Goal: Task Accomplishment & Management: Complete application form

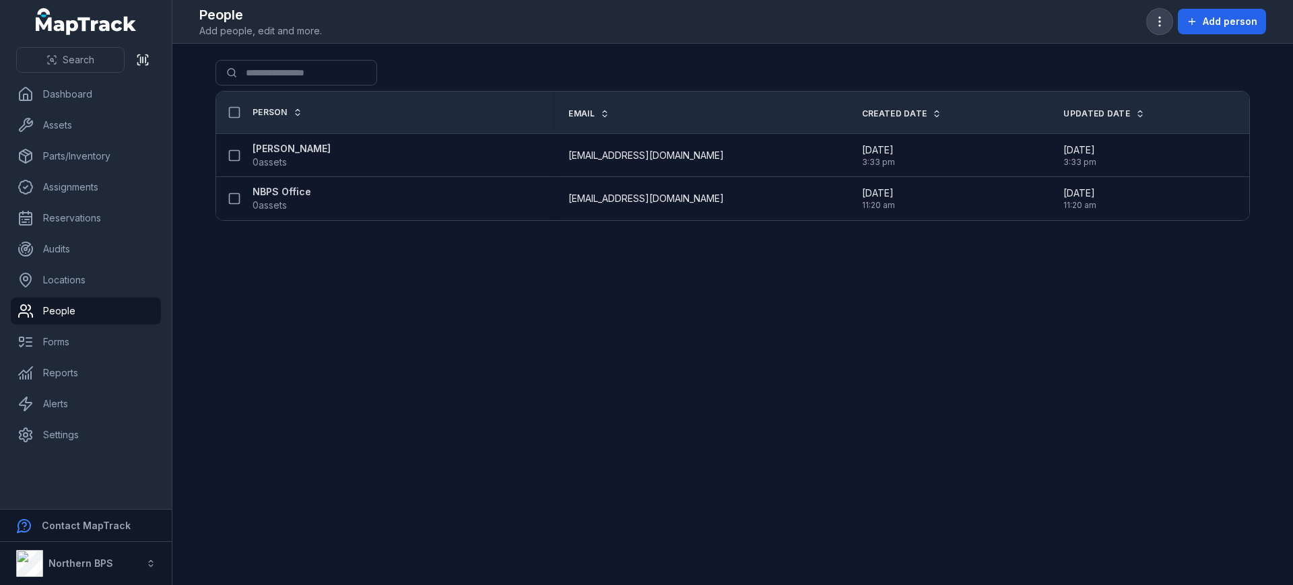
click at [1158, 20] on icon "button" at bounding box center [1159, 21] width 13 height 13
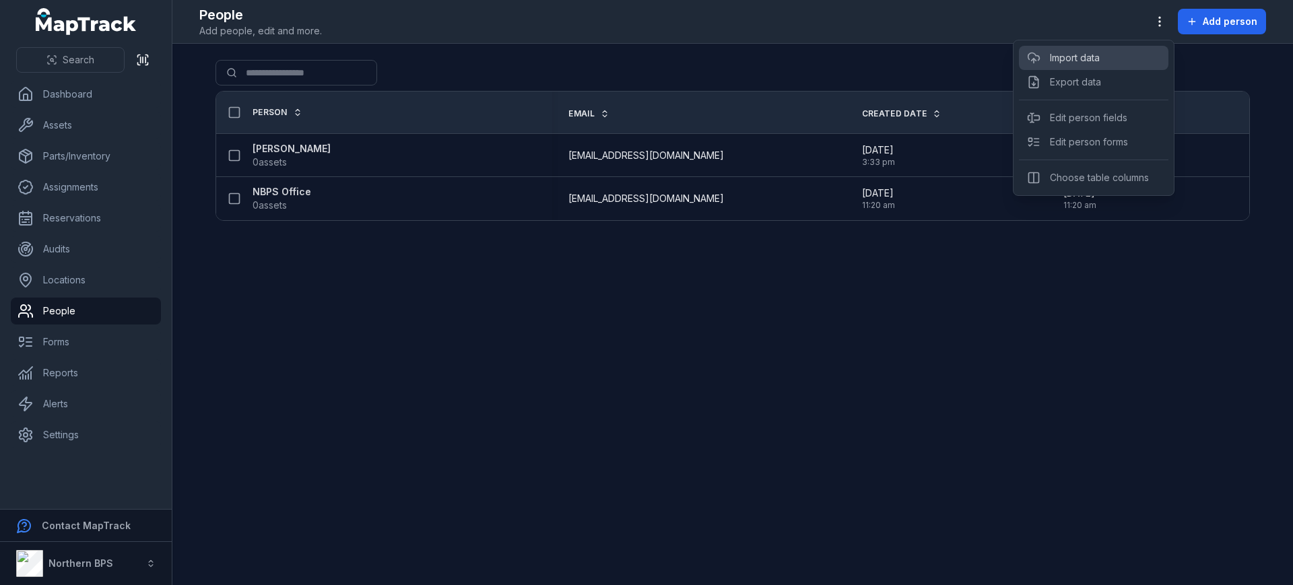
click at [1089, 60] on link "Import data" at bounding box center [1075, 57] width 50 height 13
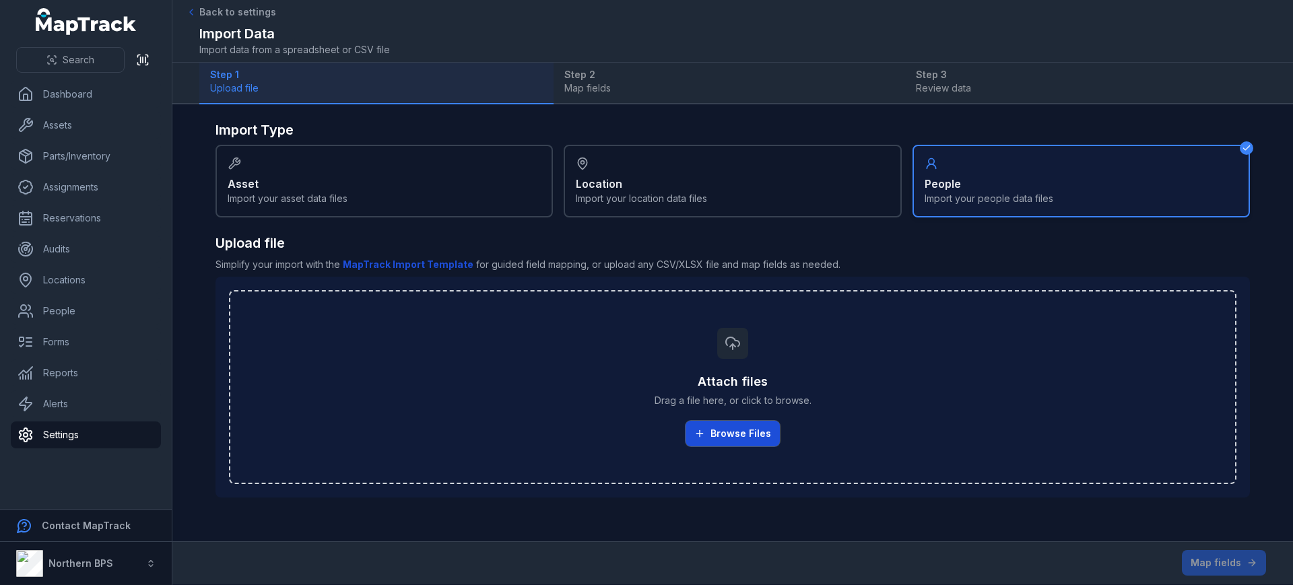
click at [748, 435] on button "Browse Files" at bounding box center [733, 434] width 94 height 26
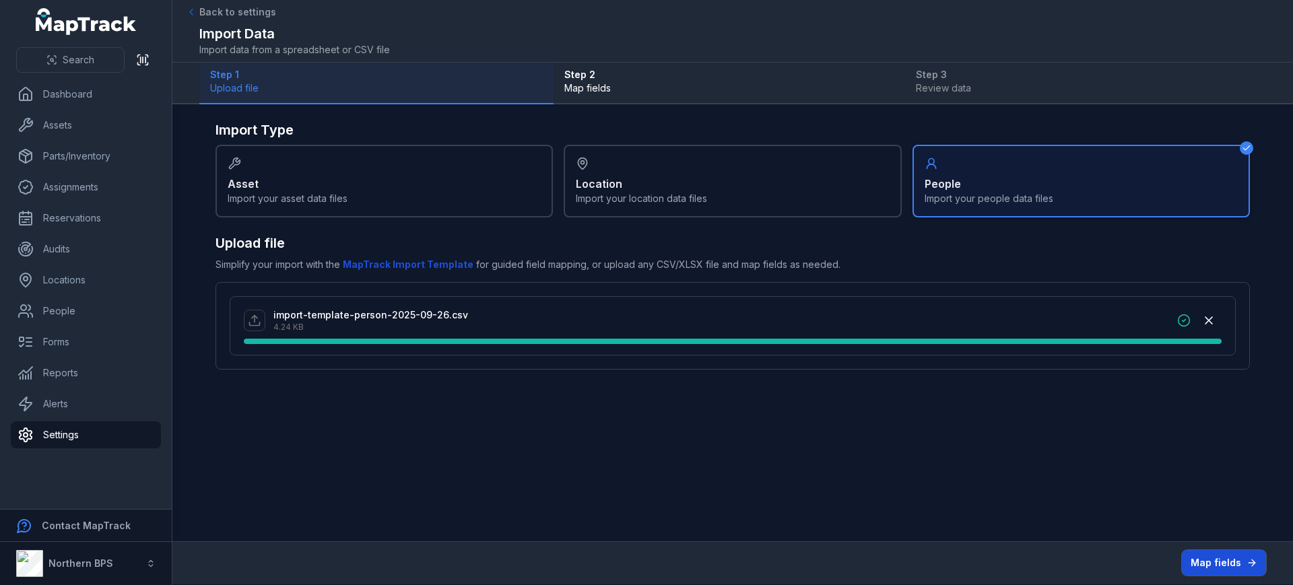
click at [1205, 559] on button "Map fields" at bounding box center [1224, 563] width 84 height 26
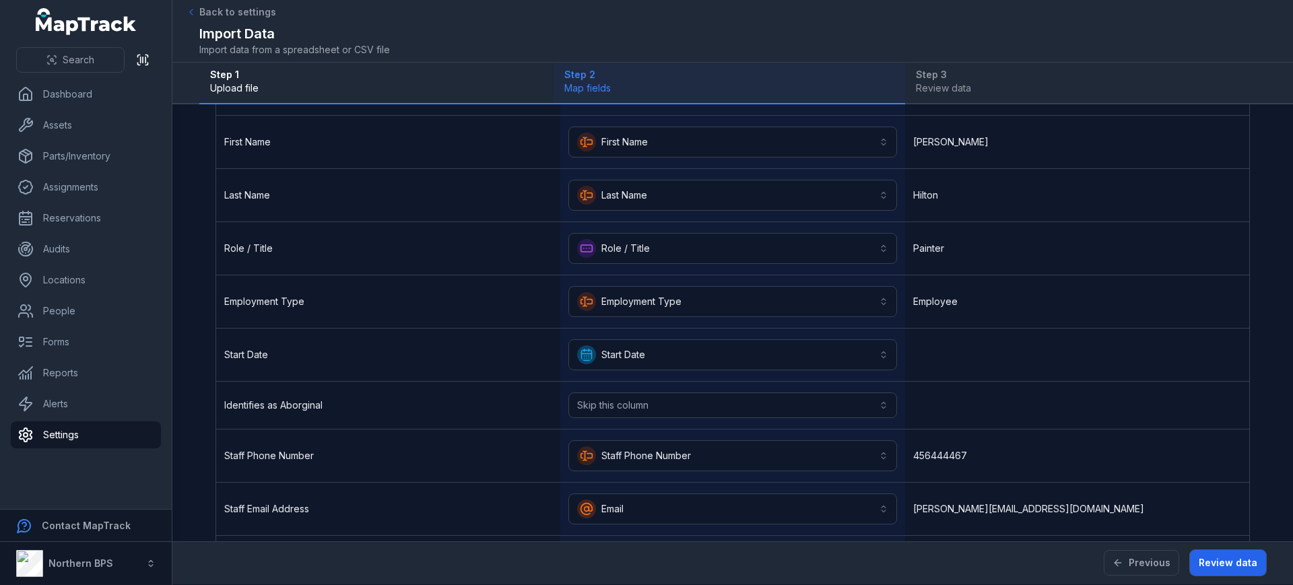
scroll to position [168, 0]
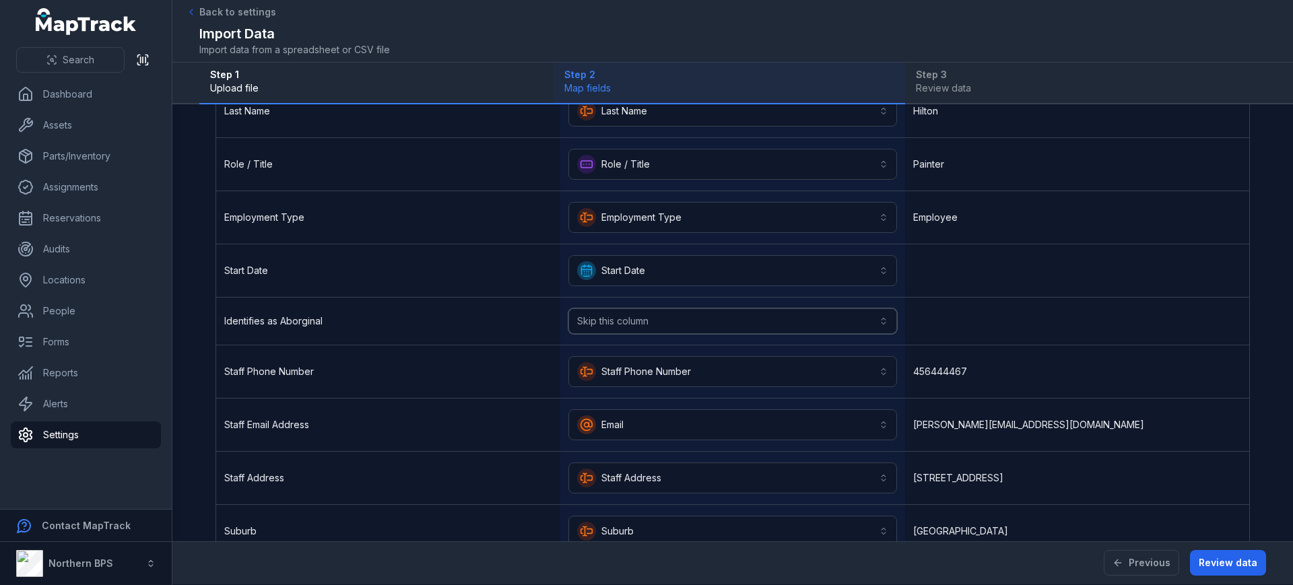
click at [610, 317] on button "Skip this column" at bounding box center [733, 322] width 328 height 26
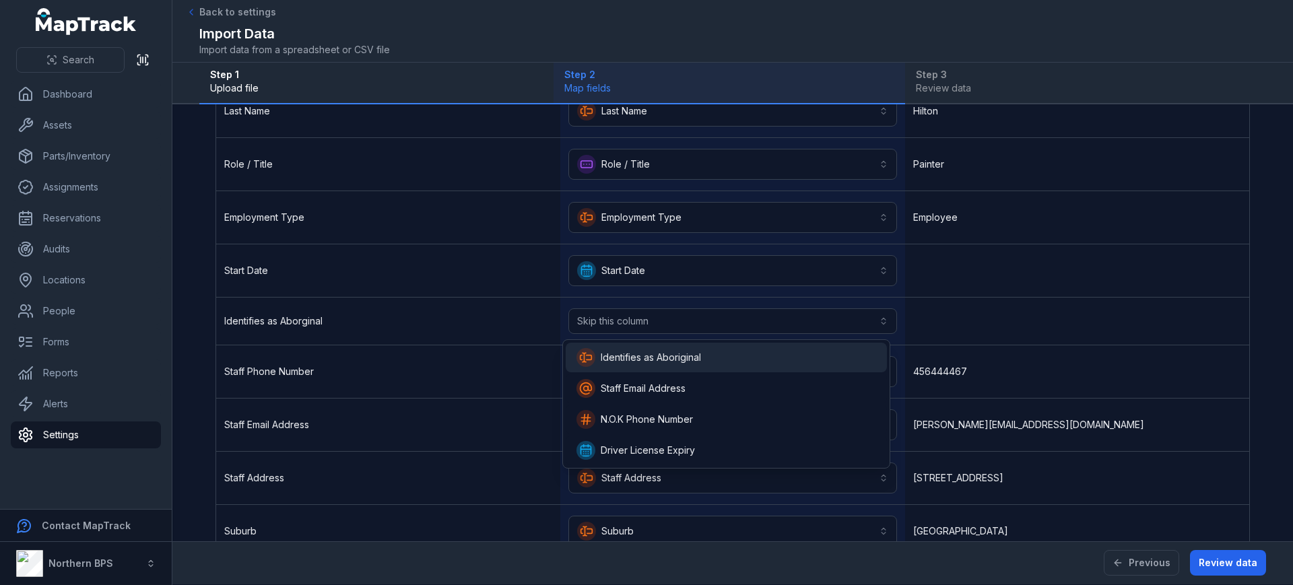
click at [647, 356] on span "Identifies as Aboriginal" at bounding box center [651, 357] width 100 height 13
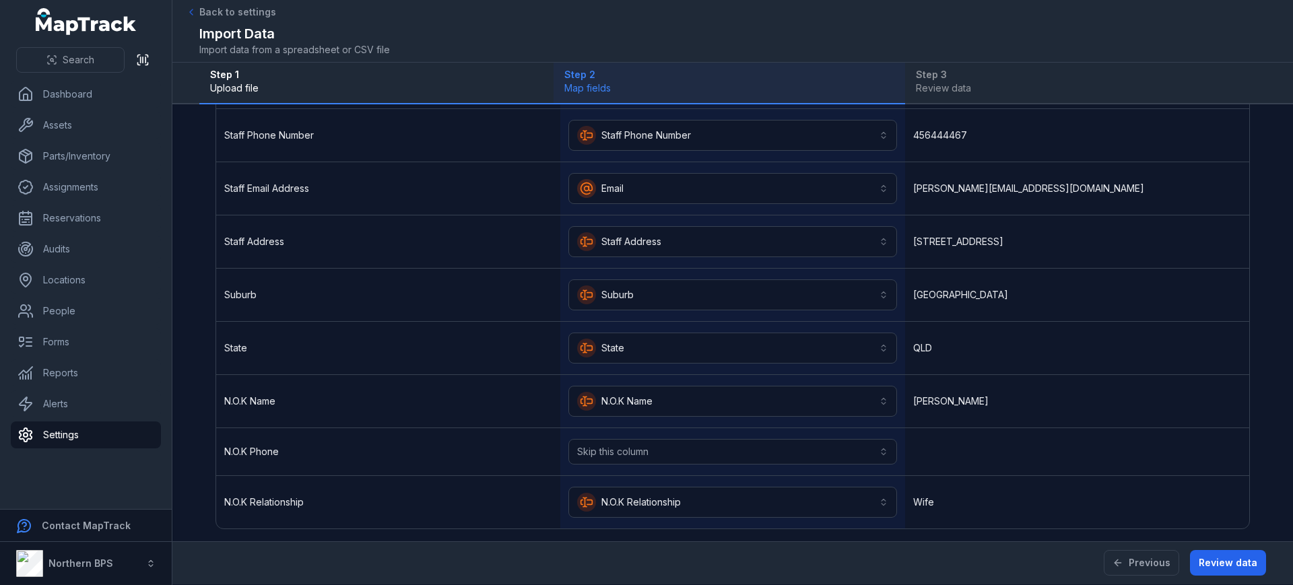
scroll to position [414, 0]
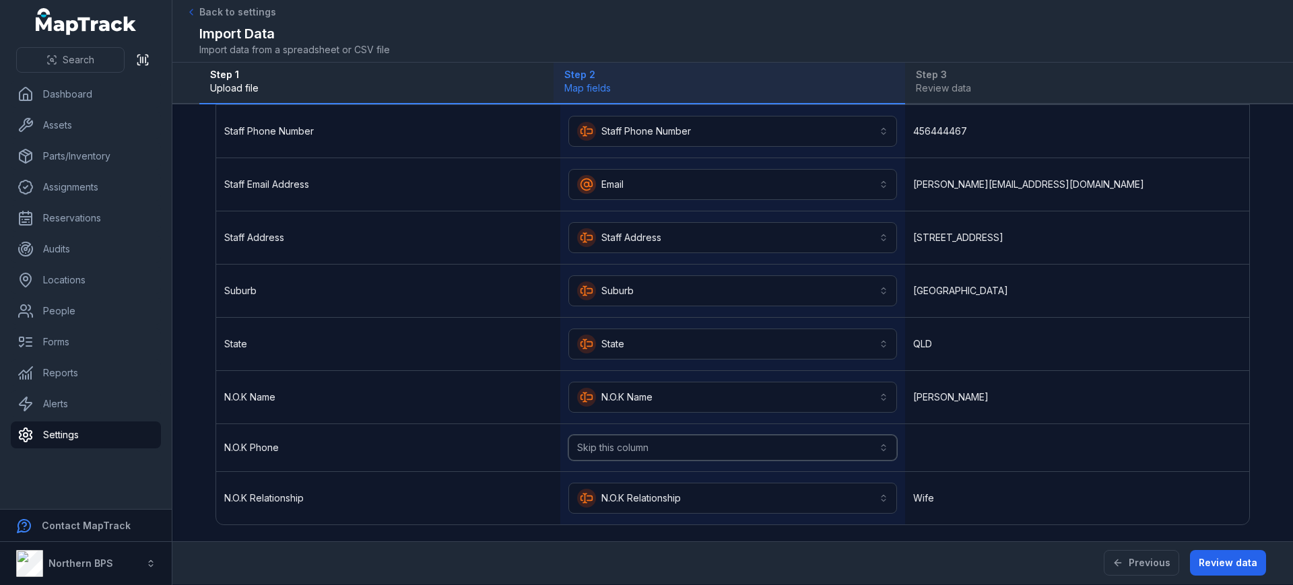
click at [627, 442] on button "Skip this column" at bounding box center [733, 448] width 328 height 26
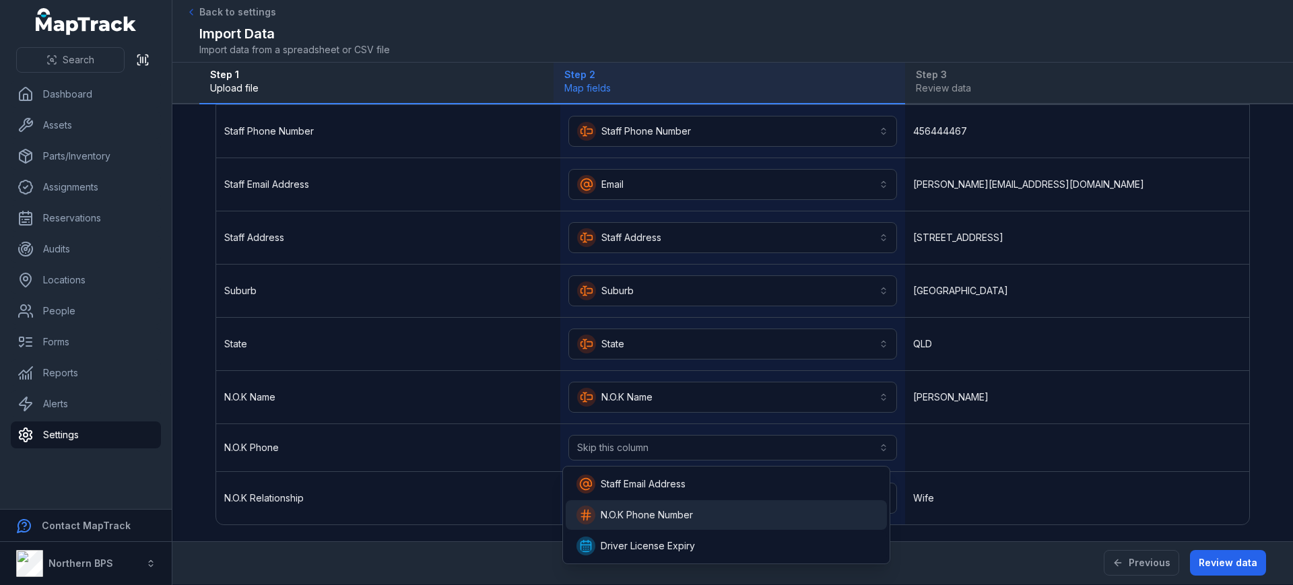
click at [655, 521] on span "N.O.K Phone Number" at bounding box center [647, 515] width 92 height 13
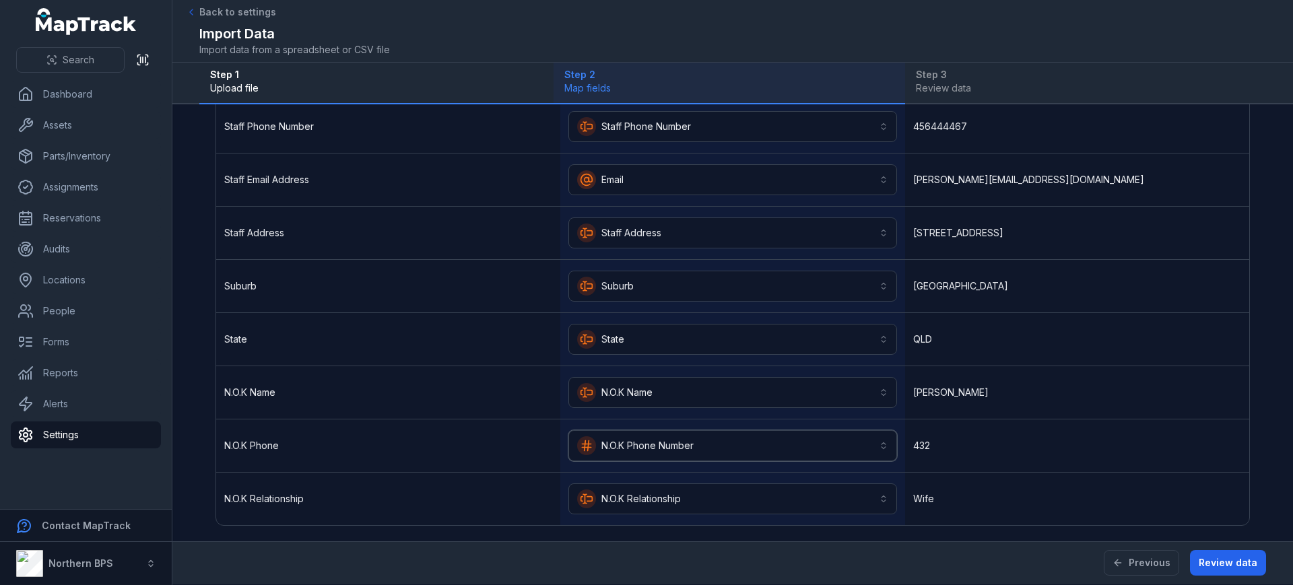
scroll to position [420, 0]
click at [1236, 567] on button "Review data" at bounding box center [1228, 563] width 76 height 26
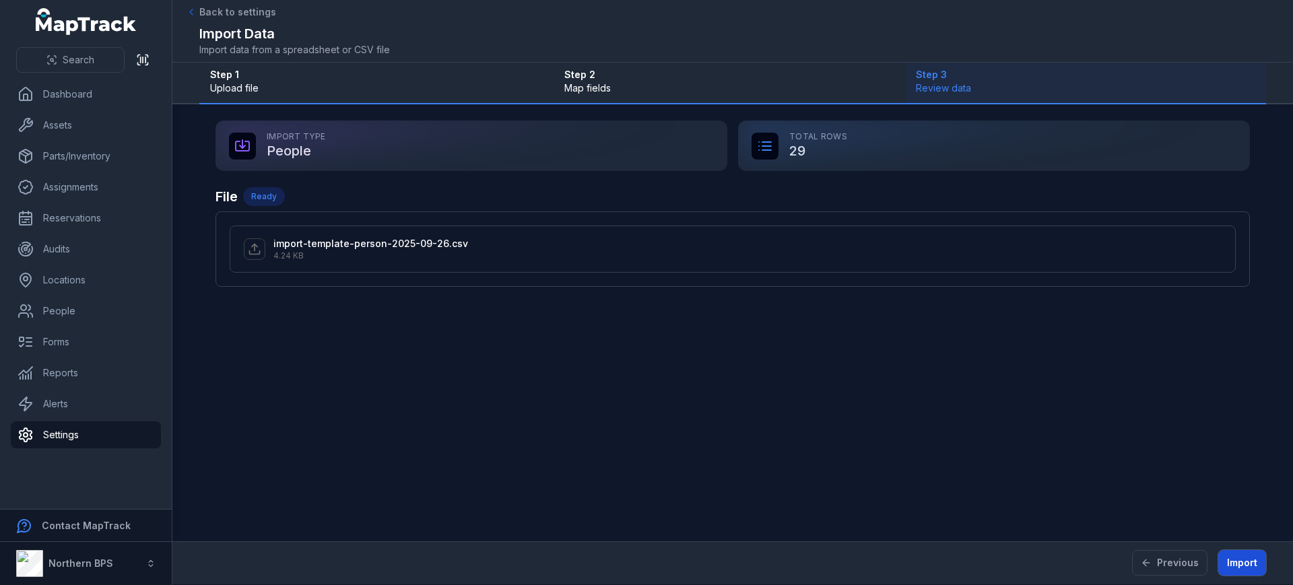
scroll to position [0, 0]
click at [371, 254] on p "4.24 KB" at bounding box center [371, 256] width 195 height 11
click at [1231, 563] on button "Import" at bounding box center [1243, 563] width 48 height 26
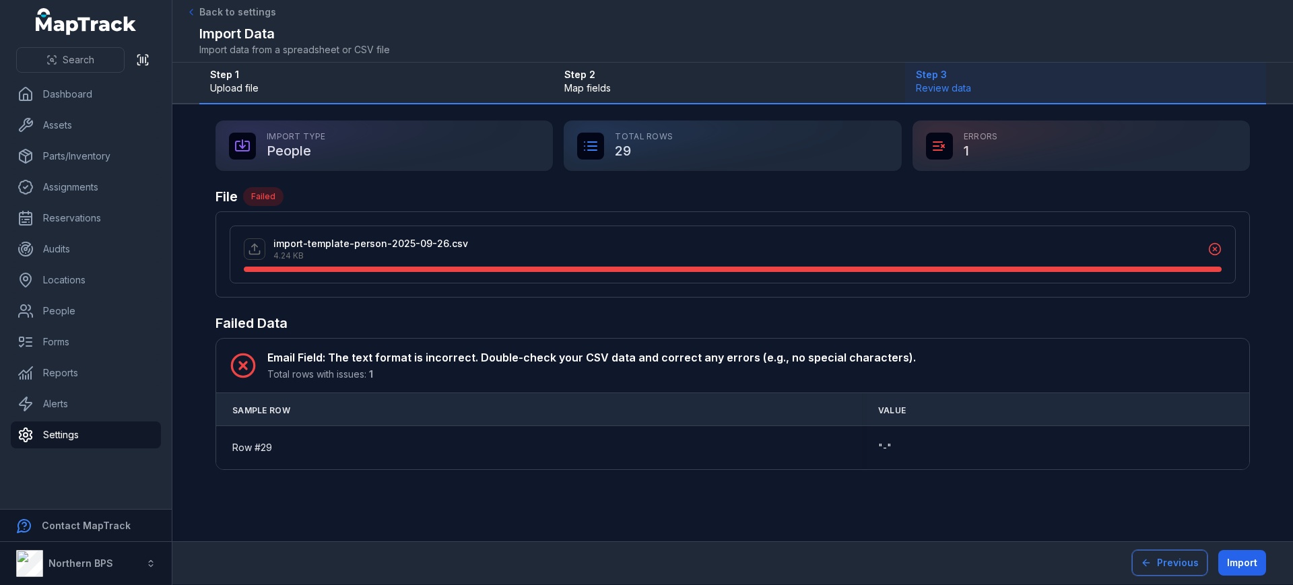
click at [1155, 566] on button "Previous" at bounding box center [1169, 563] width 75 height 26
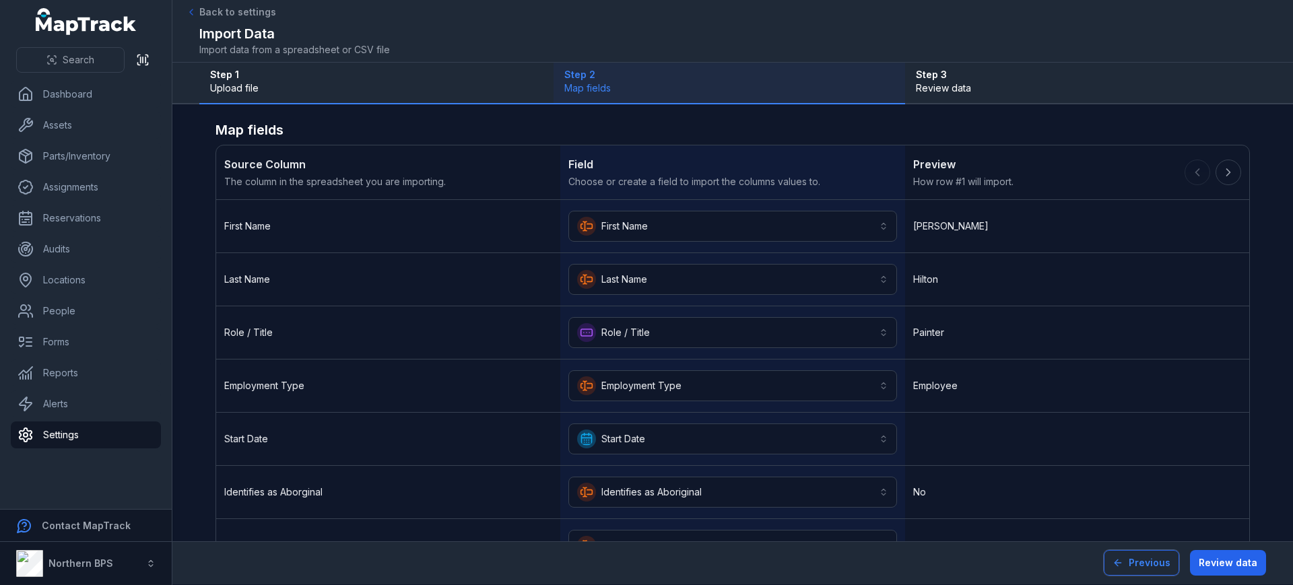
click at [1155, 566] on button "Previous" at bounding box center [1141, 563] width 75 height 26
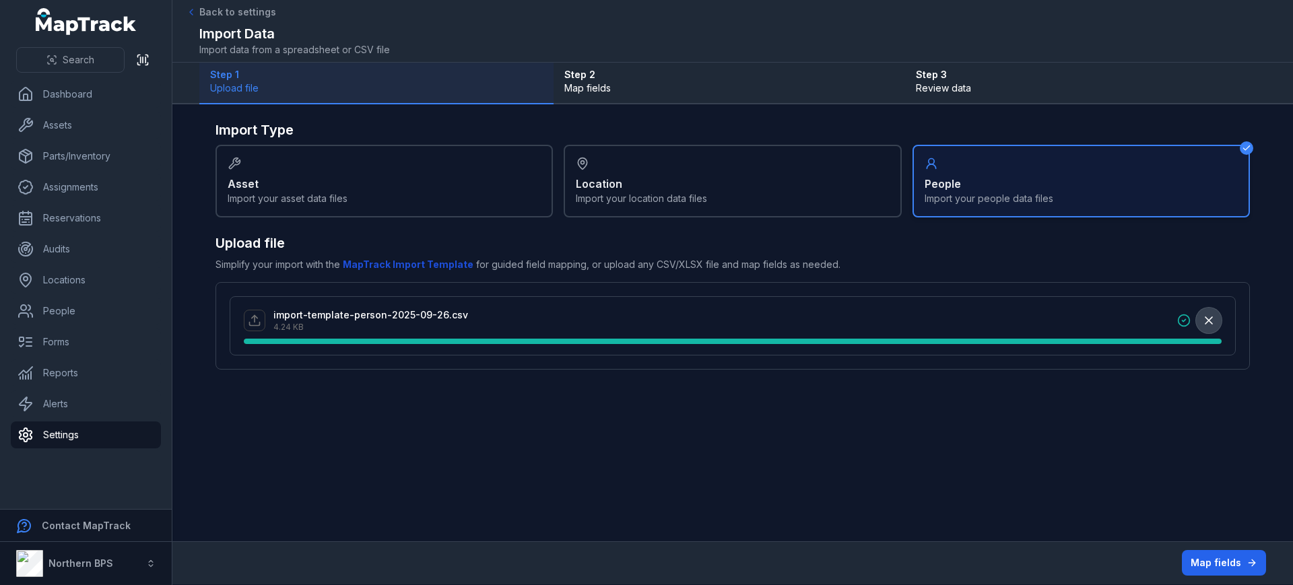
click at [1213, 317] on icon "button" at bounding box center [1209, 320] width 13 height 13
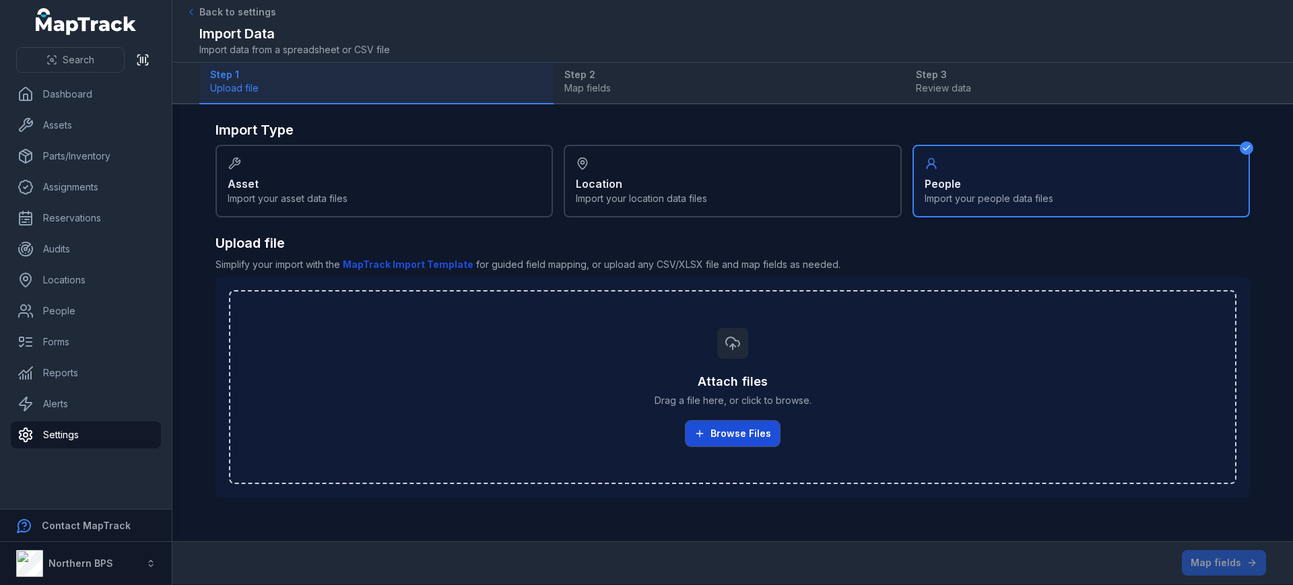
click at [738, 432] on button "Browse Files" at bounding box center [733, 434] width 94 height 26
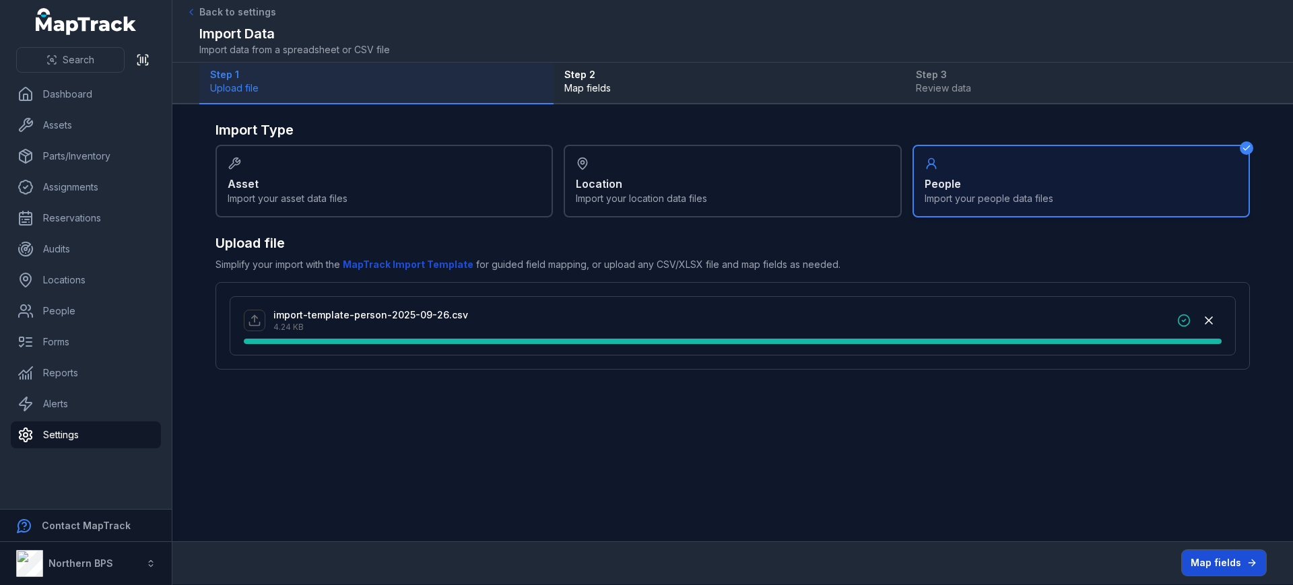
click at [1215, 565] on button "Map fields" at bounding box center [1224, 563] width 84 height 26
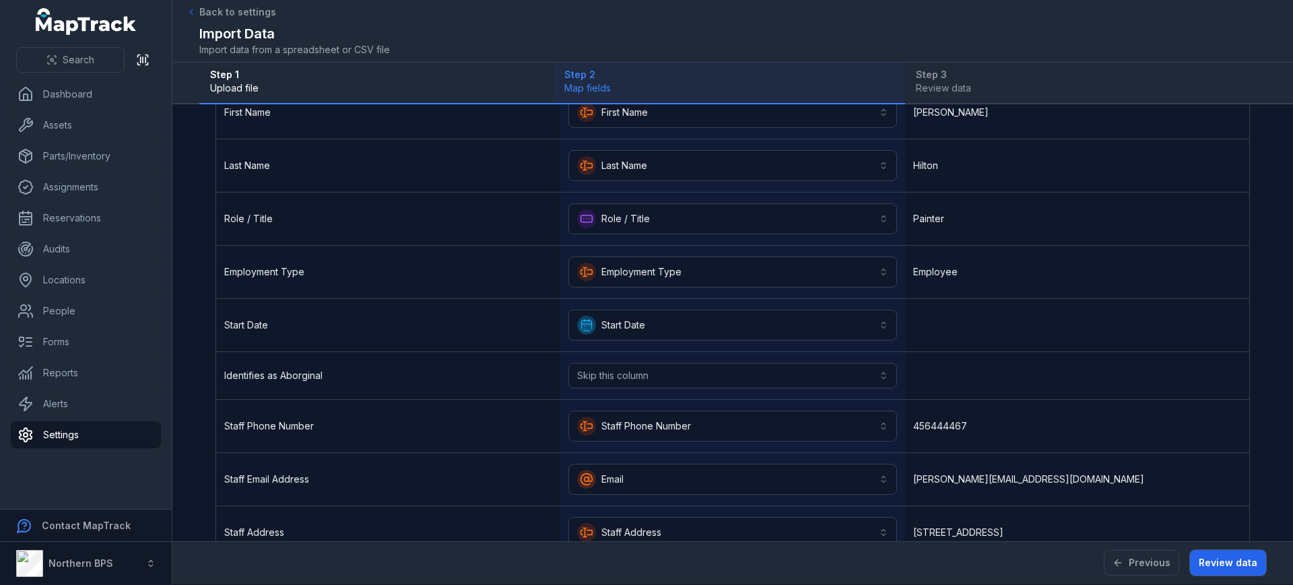
scroll to position [168, 0]
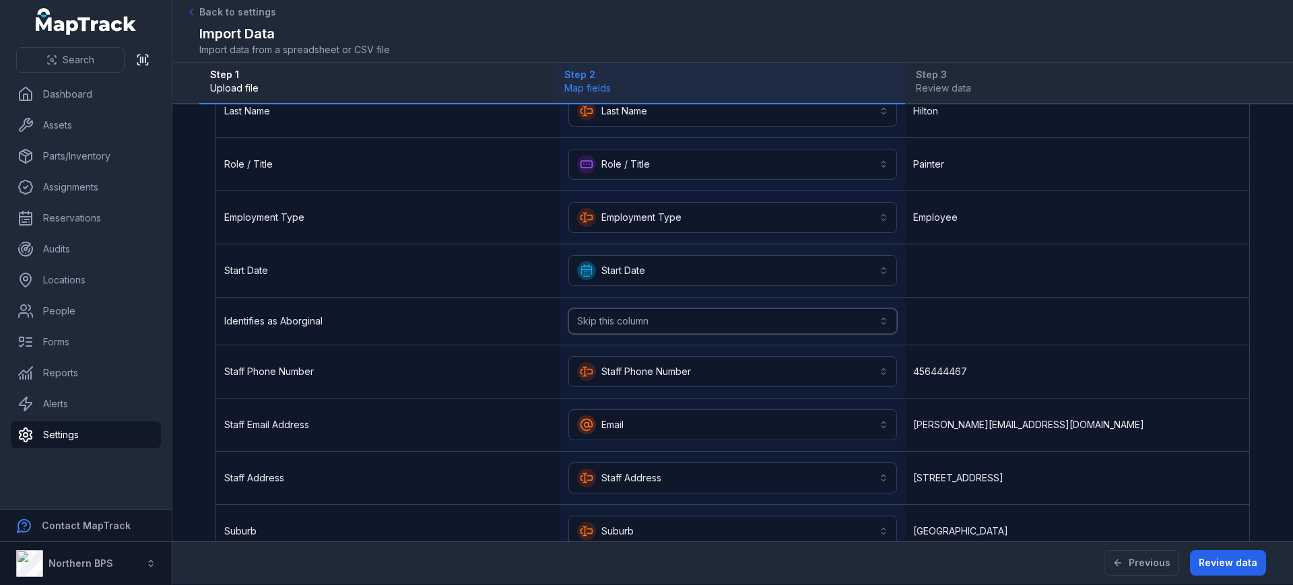
click at [592, 321] on button "Skip this column" at bounding box center [733, 322] width 328 height 26
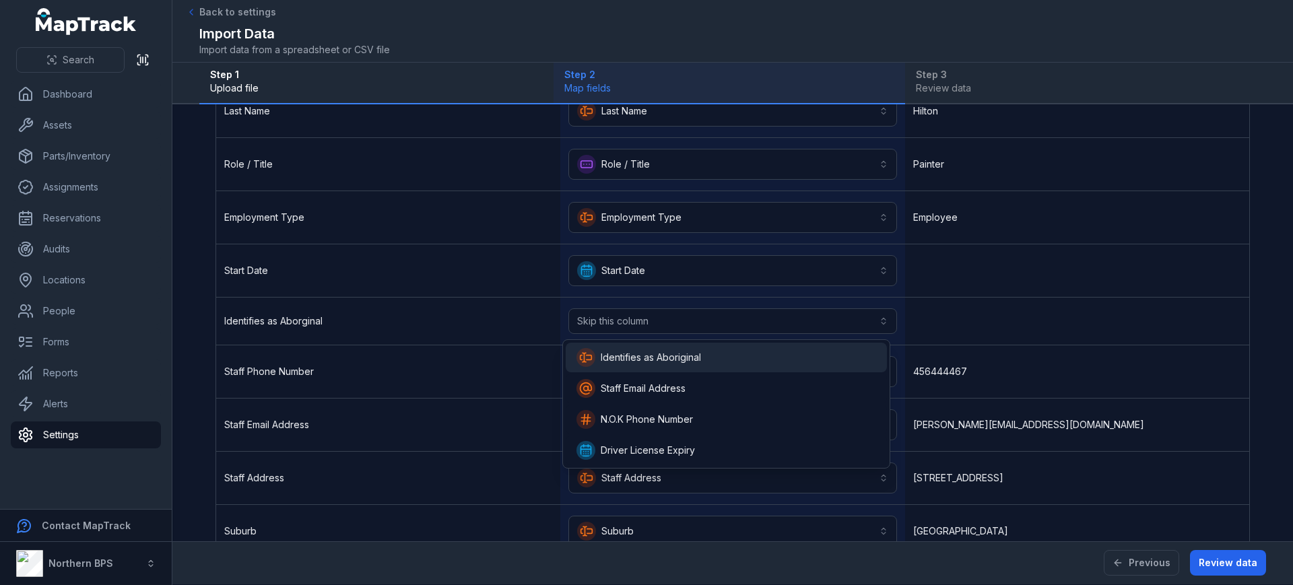
click at [612, 356] on span "Identifies as Aboriginal" at bounding box center [651, 357] width 100 height 13
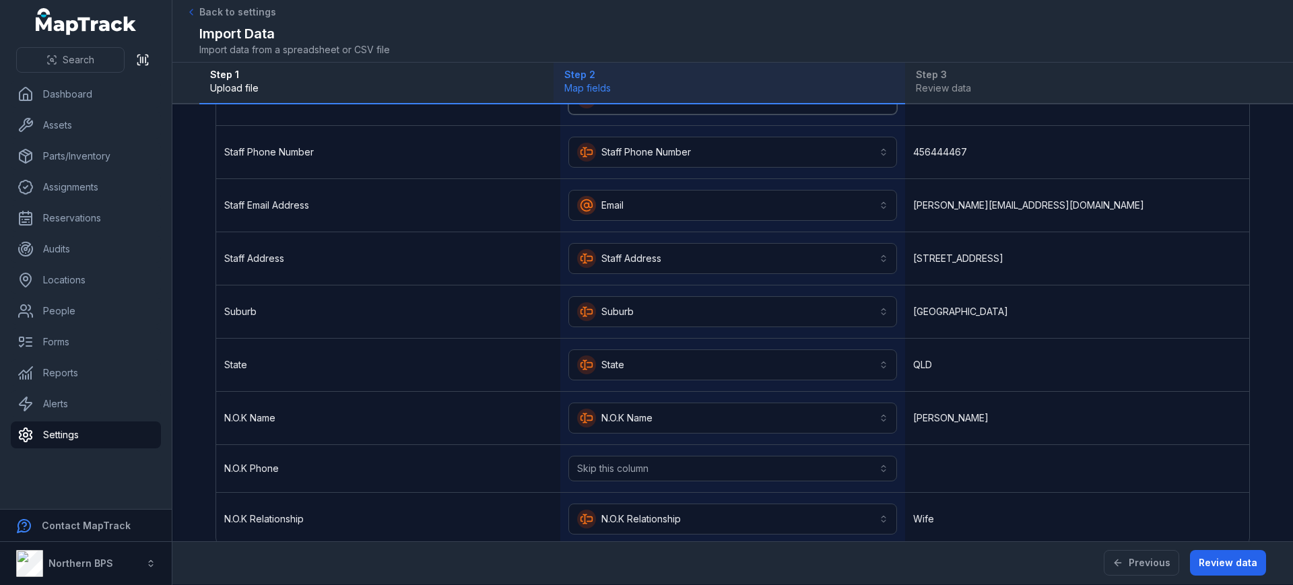
scroll to position [414, 0]
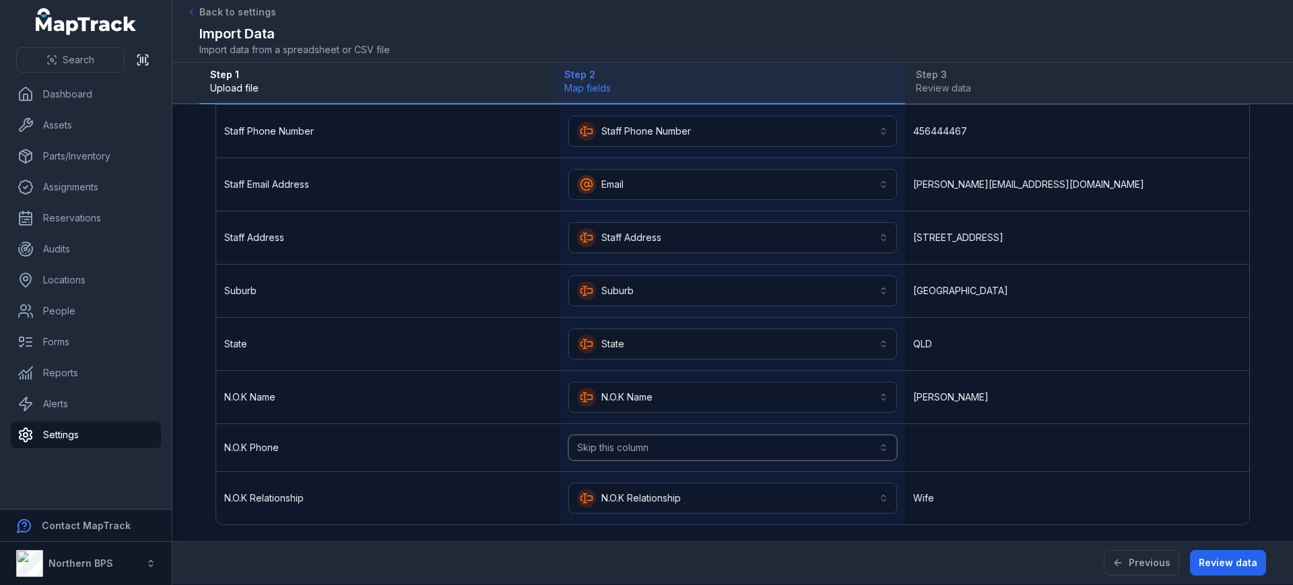
click at [596, 443] on button "Skip this column" at bounding box center [733, 448] width 328 height 26
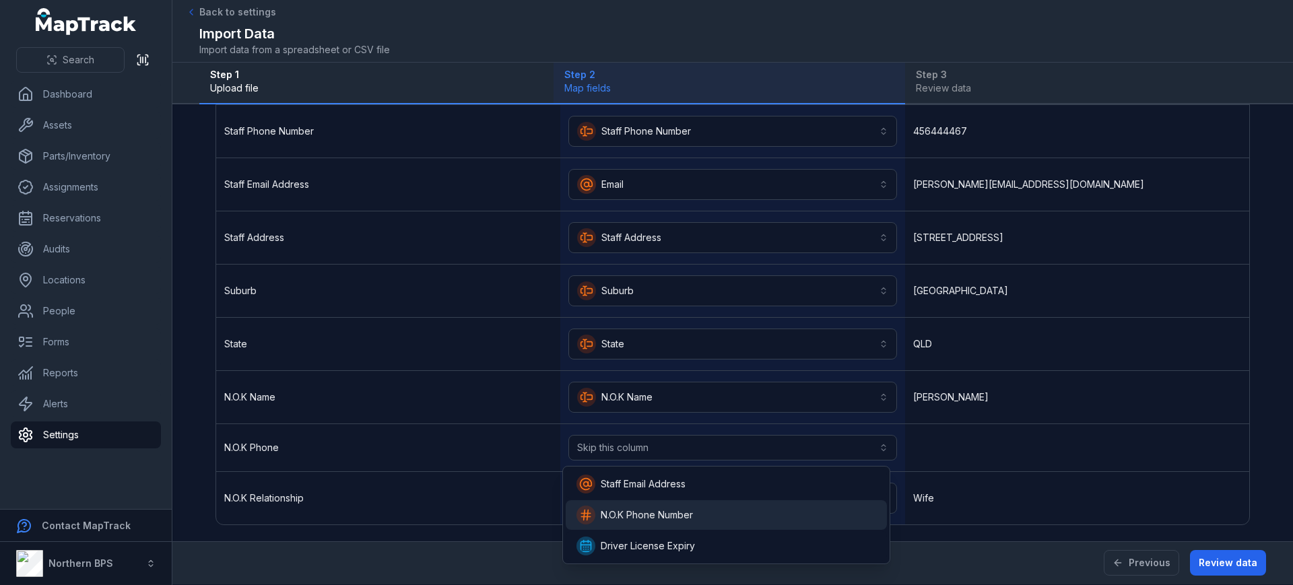
click at [609, 517] on span "N.O.K Phone Number" at bounding box center [647, 515] width 92 height 13
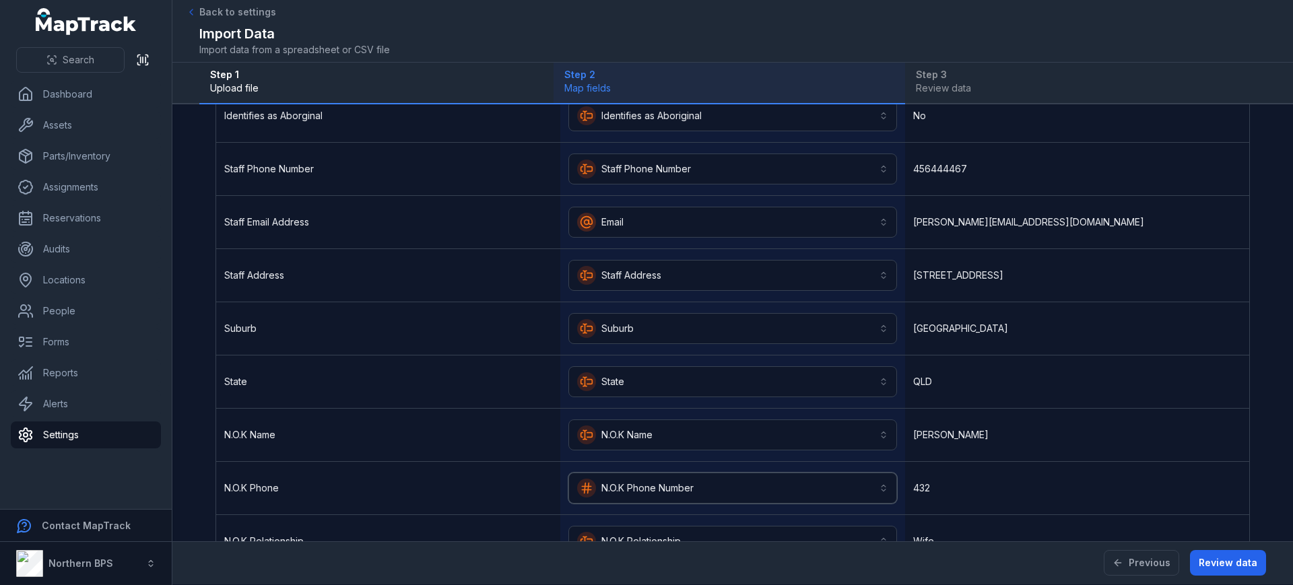
scroll to position [420, 0]
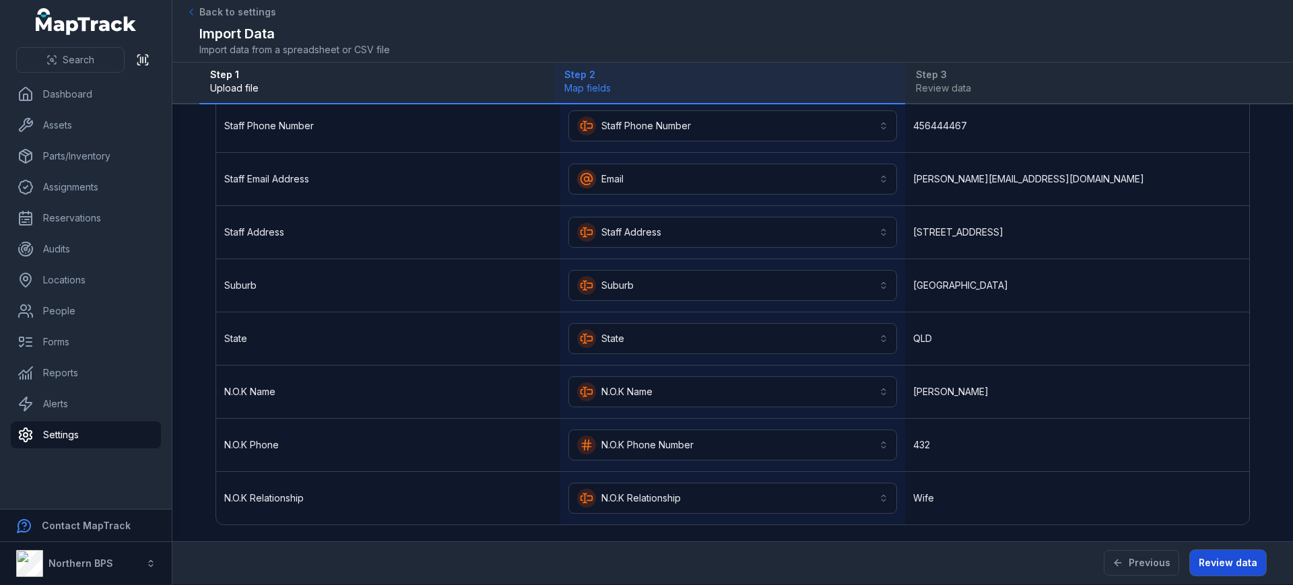
click at [1217, 563] on button "Review data" at bounding box center [1228, 563] width 76 height 26
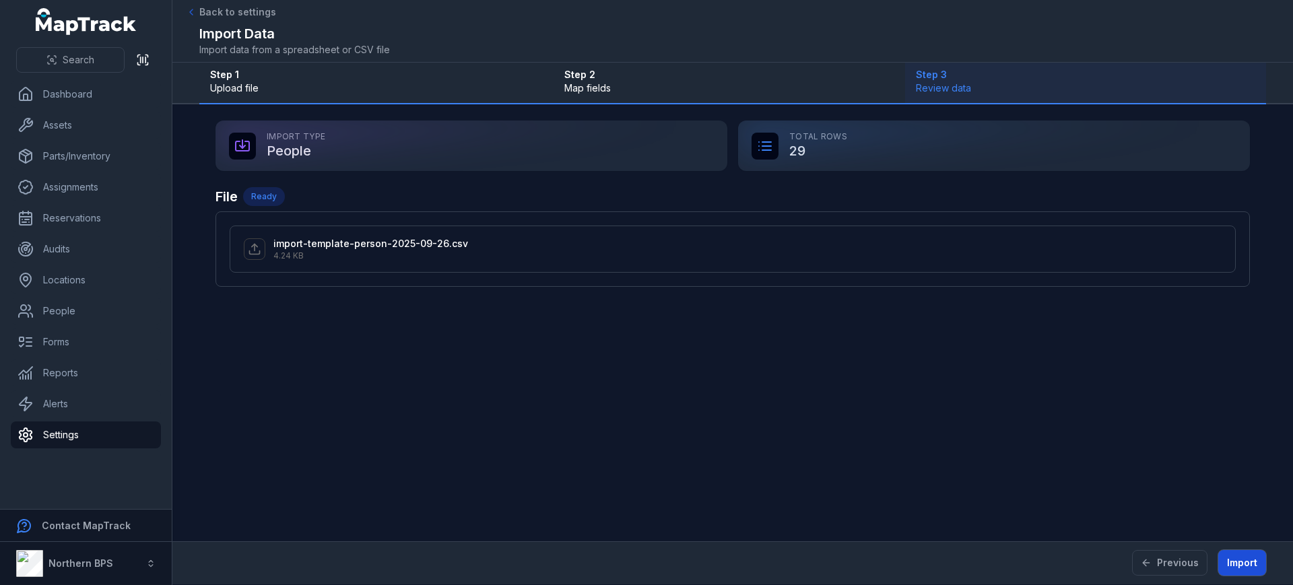
scroll to position [0, 0]
click at [1227, 569] on button "Import" at bounding box center [1243, 563] width 48 height 26
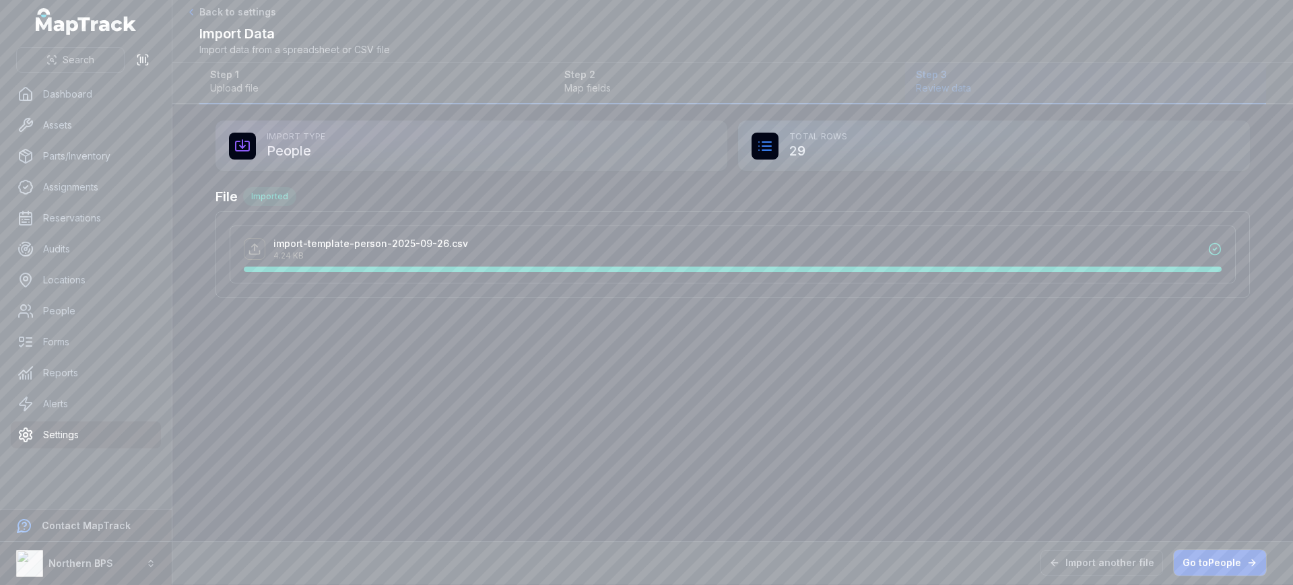
click at [1211, 570] on link "Go to People" at bounding box center [1220, 563] width 92 height 26
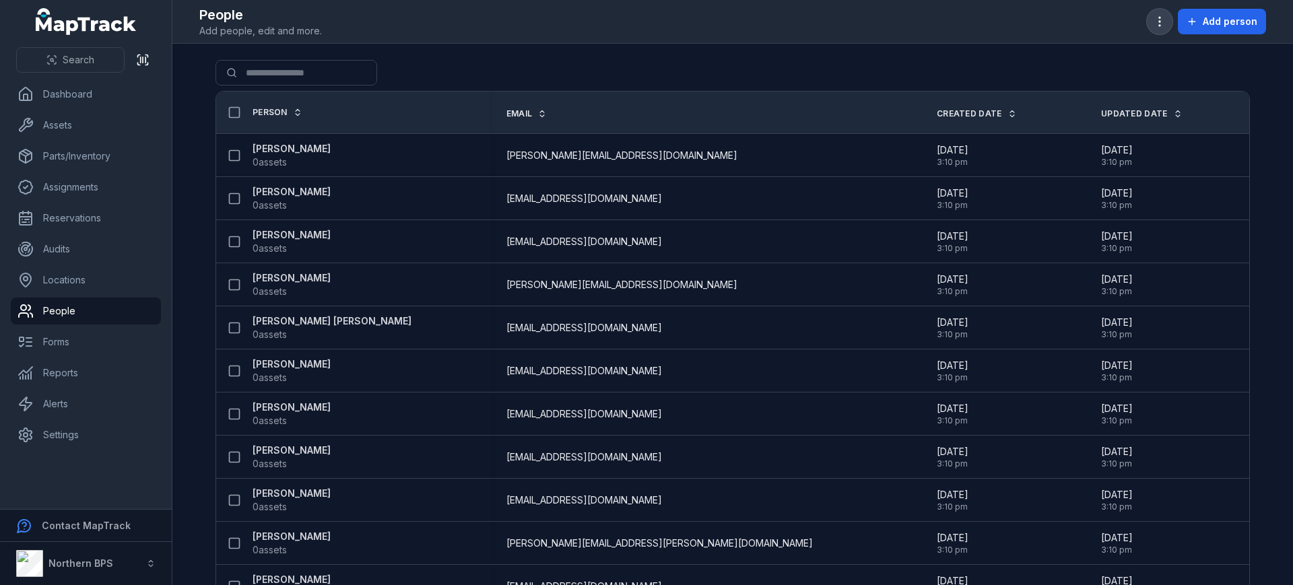
click at [1161, 12] on button "button" at bounding box center [1160, 22] width 26 height 26
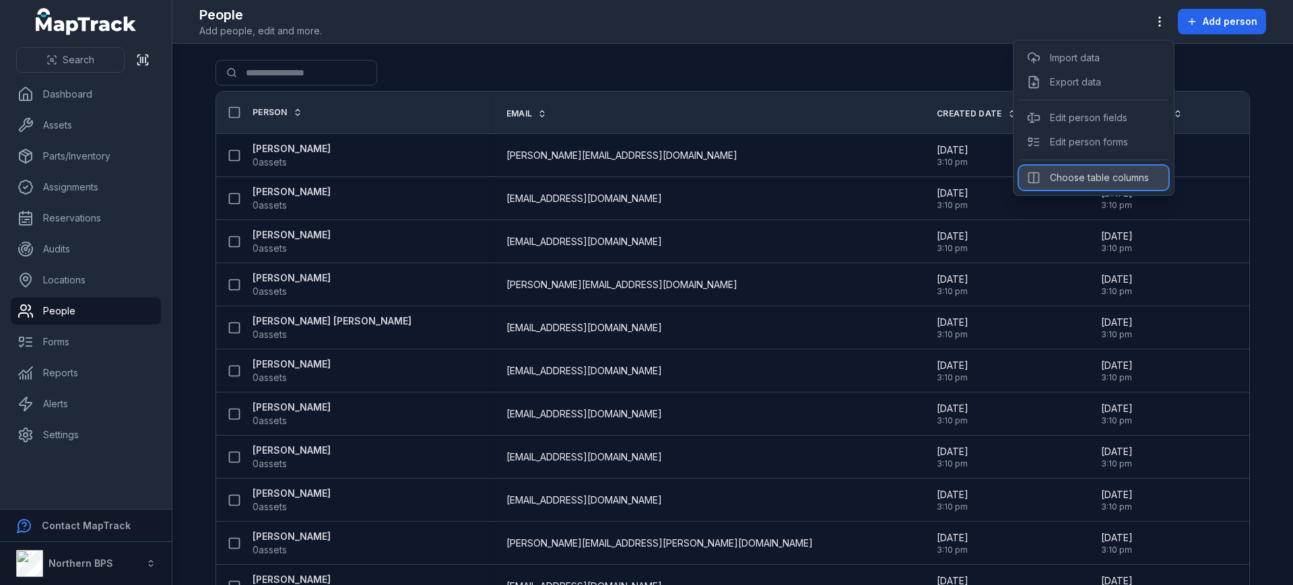
click at [1112, 174] on div "Choose table columns" at bounding box center [1094, 178] width 150 height 24
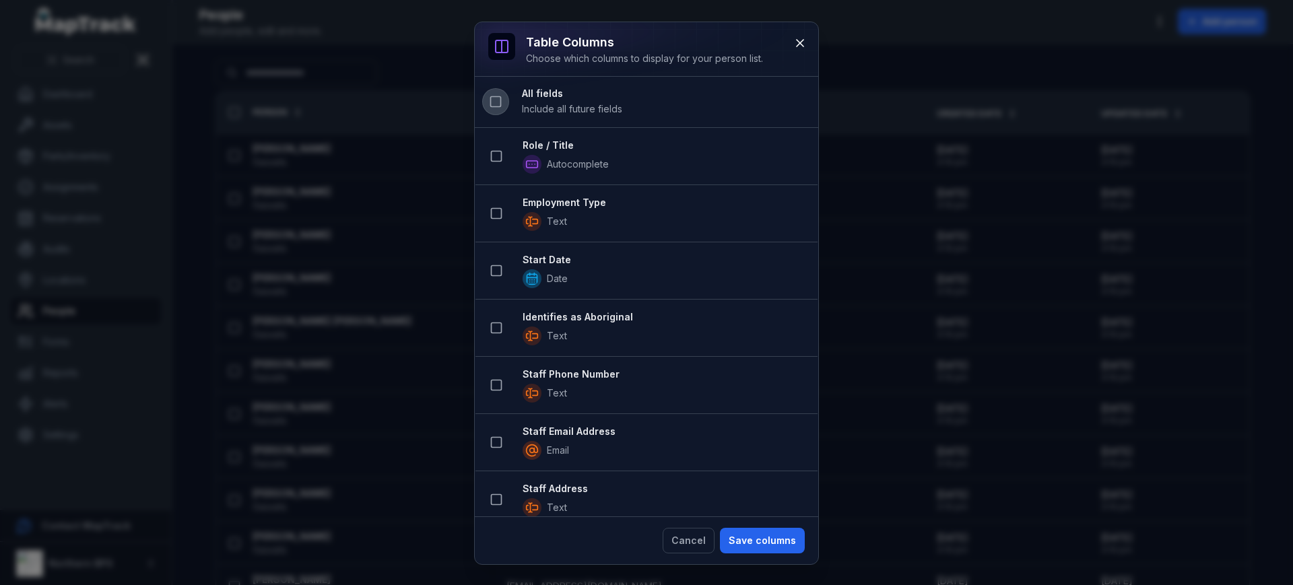
click at [495, 113] on button at bounding box center [496, 102] width 26 height 26
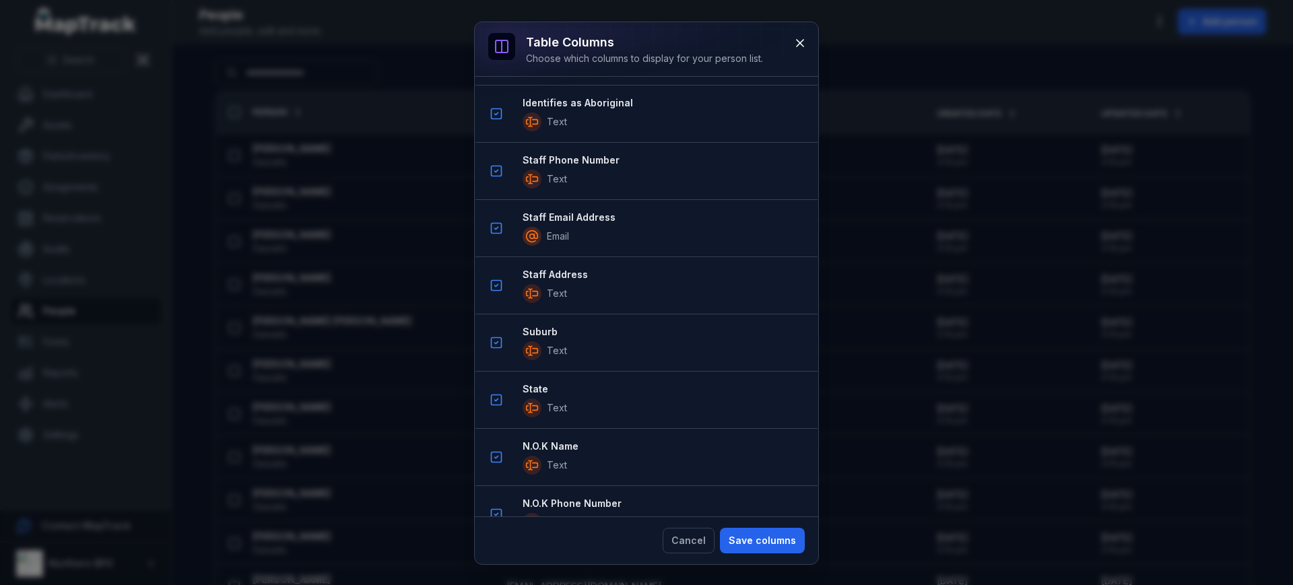
scroll to position [1500, 0]
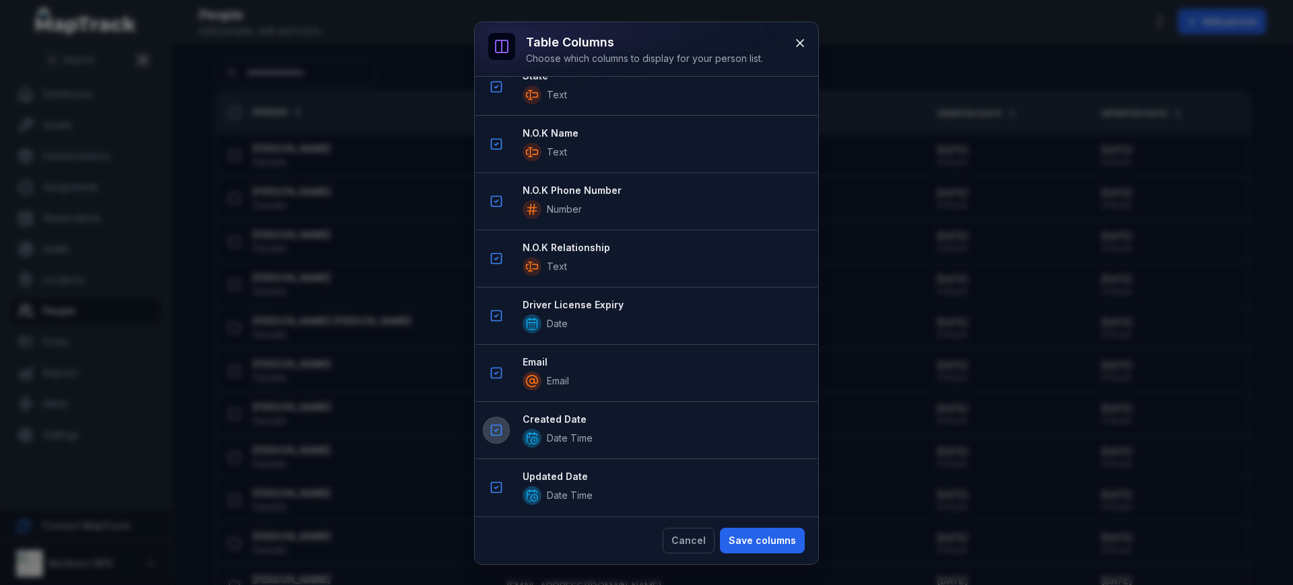
click at [495, 426] on icon at bounding box center [496, 430] width 13 height 13
click at [497, 486] on icon at bounding box center [496, 487] width 13 height 13
click at [494, 318] on icon at bounding box center [496, 315] width 13 height 13
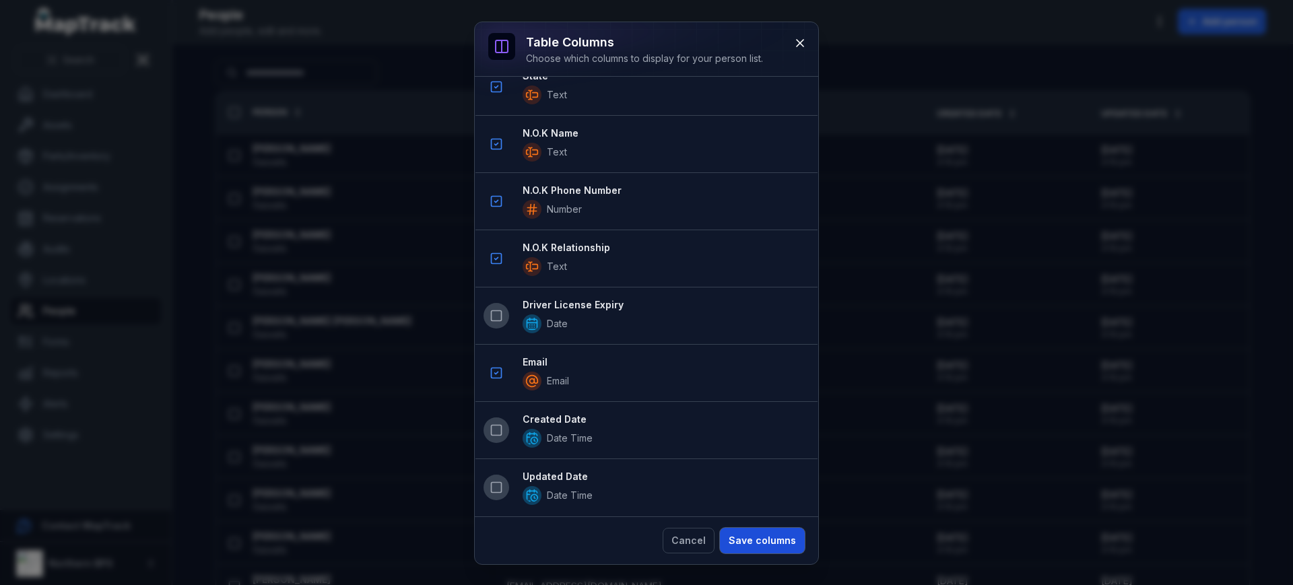
click at [749, 549] on button "Save columns" at bounding box center [762, 541] width 85 height 26
